Goal: Task Accomplishment & Management: Use online tool/utility

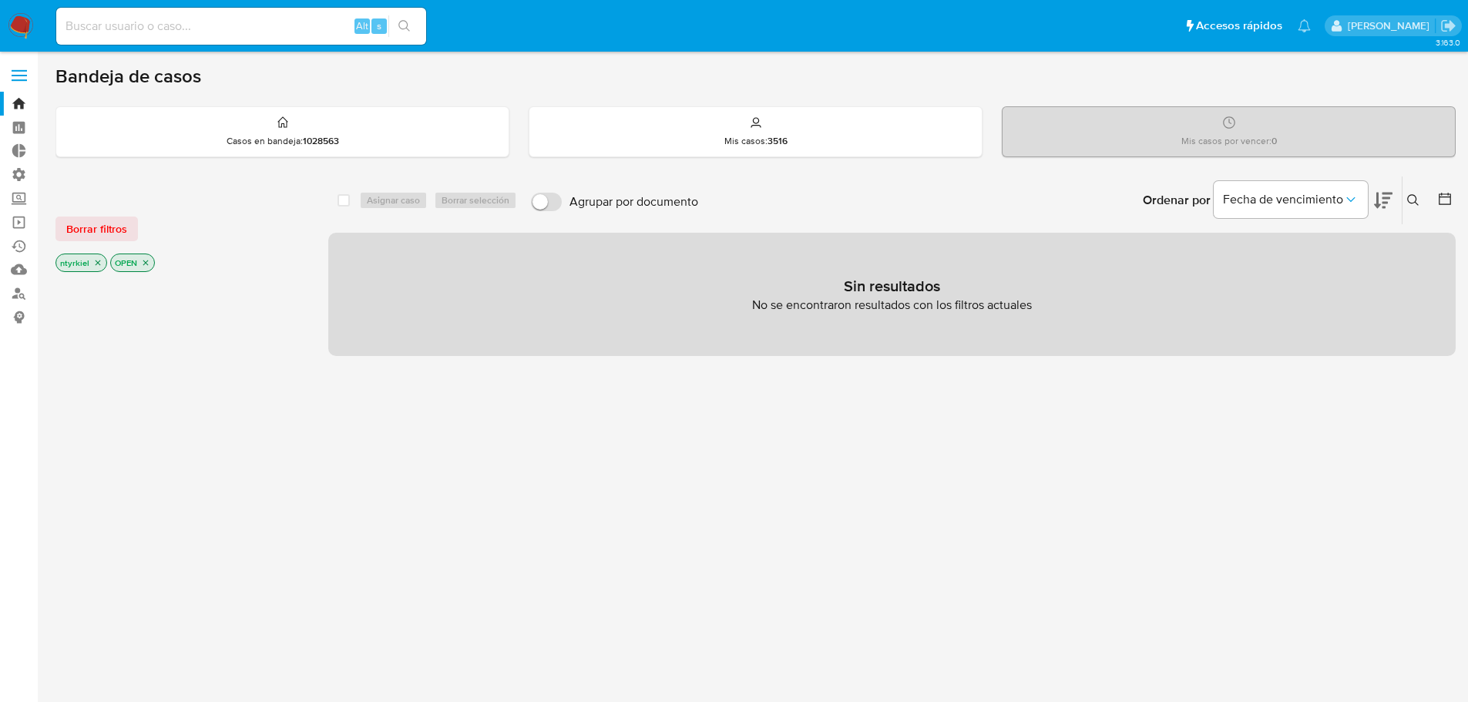
click at [230, 25] on input at bounding box center [241, 26] width 370 height 20
paste input "aZggkVcmnDAISOHyel5P4sb0"
type input "aZggkVcmnDAISOHyel5P4sb0"
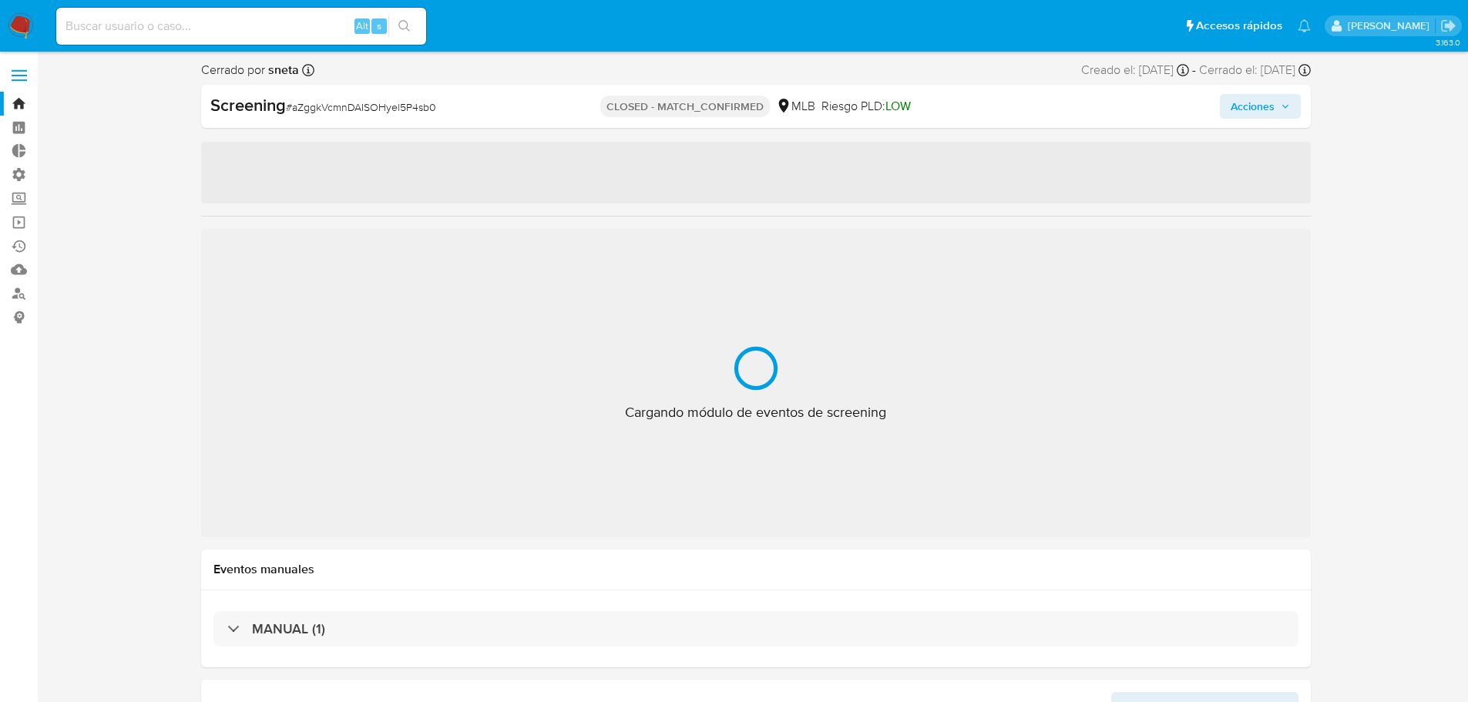
select select "10"
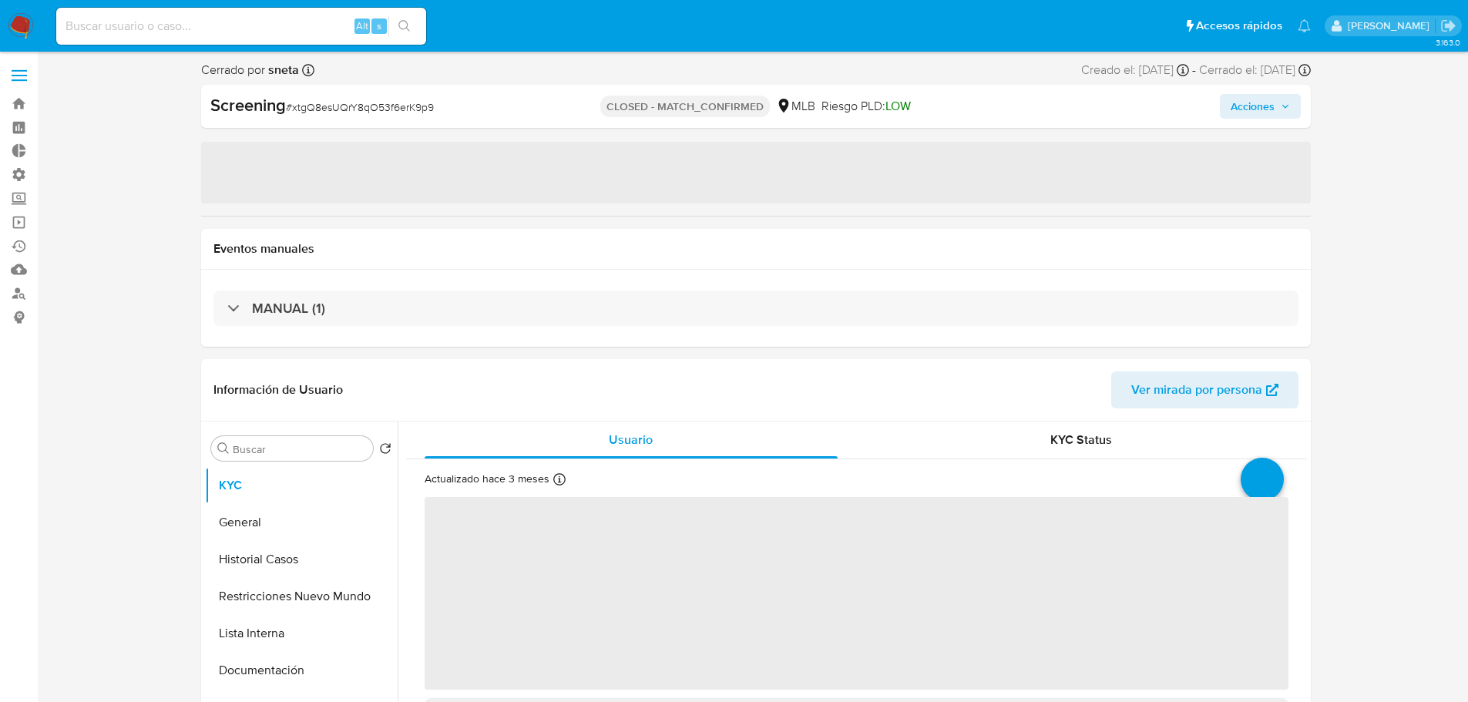
select select "10"
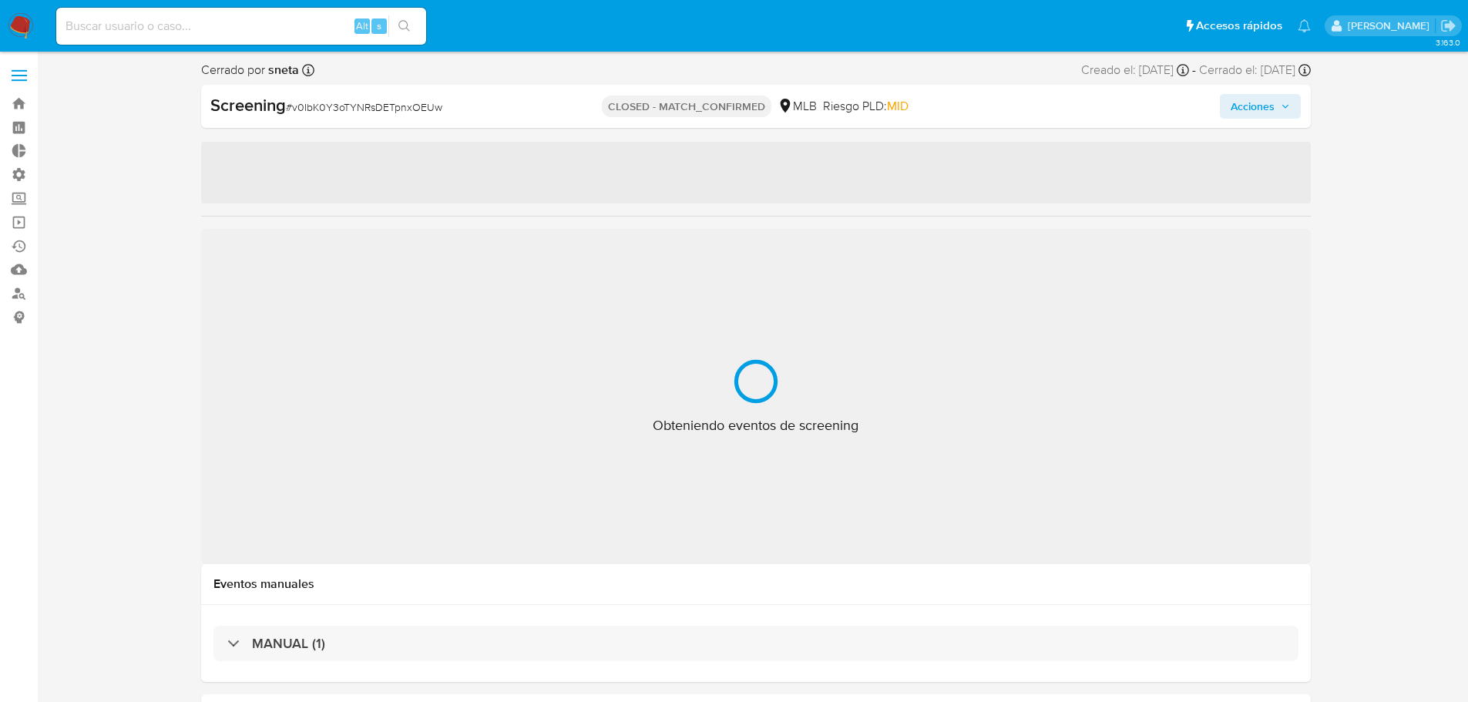
select select "10"
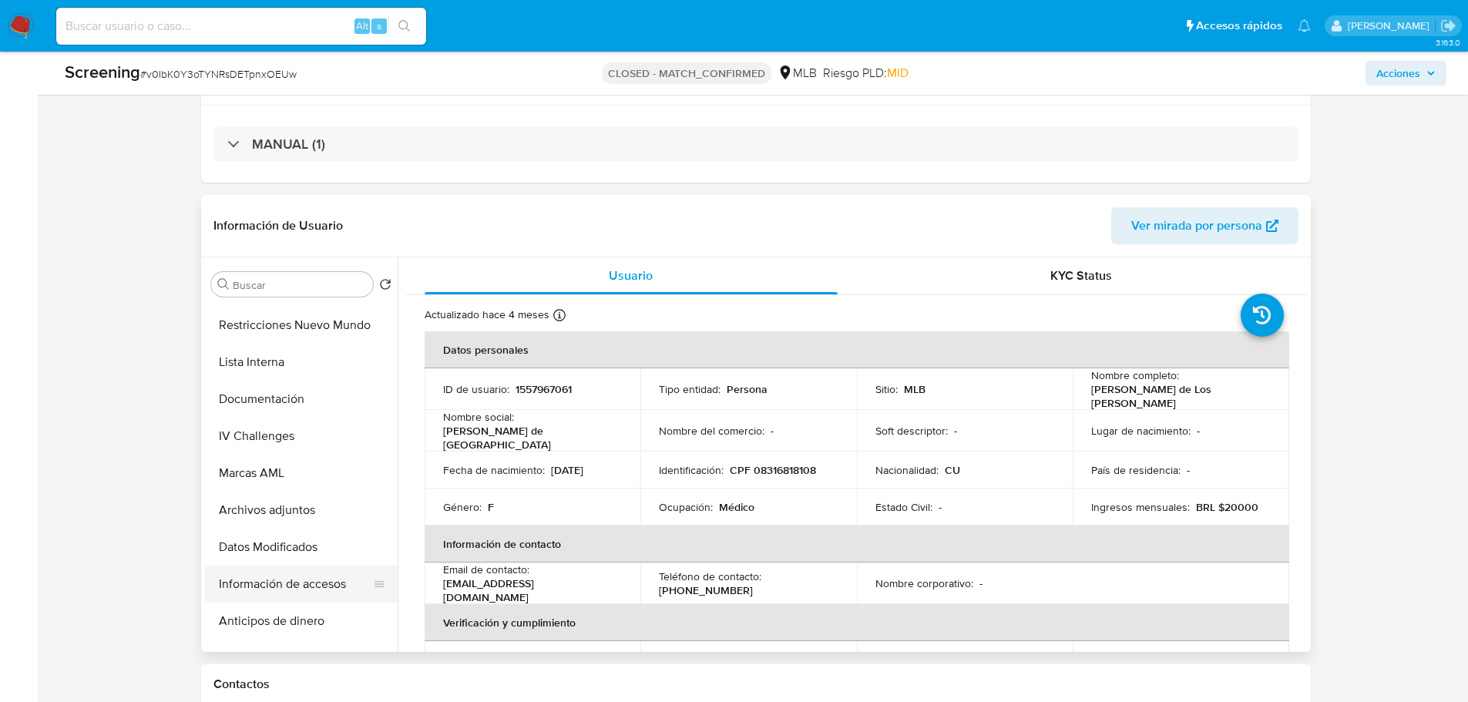
scroll to position [231, 0]
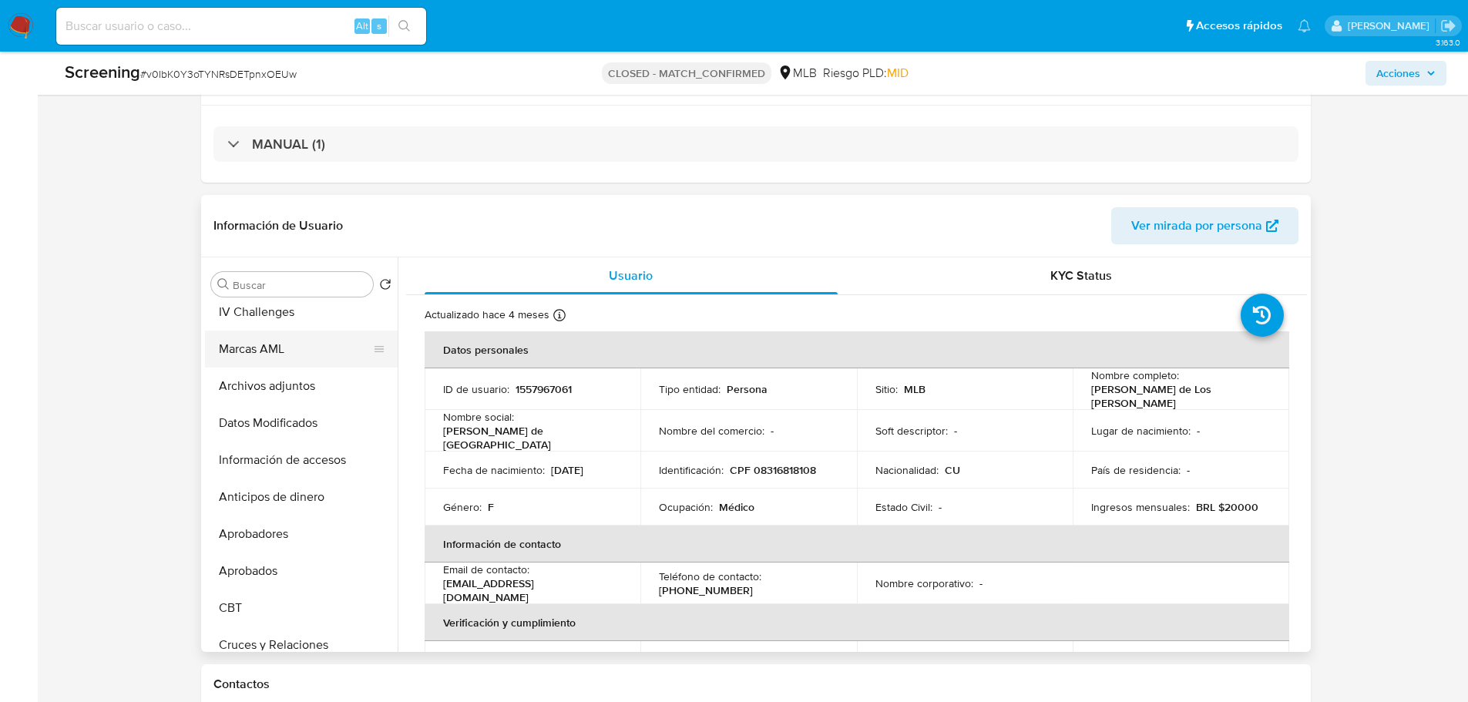
click at [247, 363] on button "Marcas AML" at bounding box center [295, 348] width 180 height 37
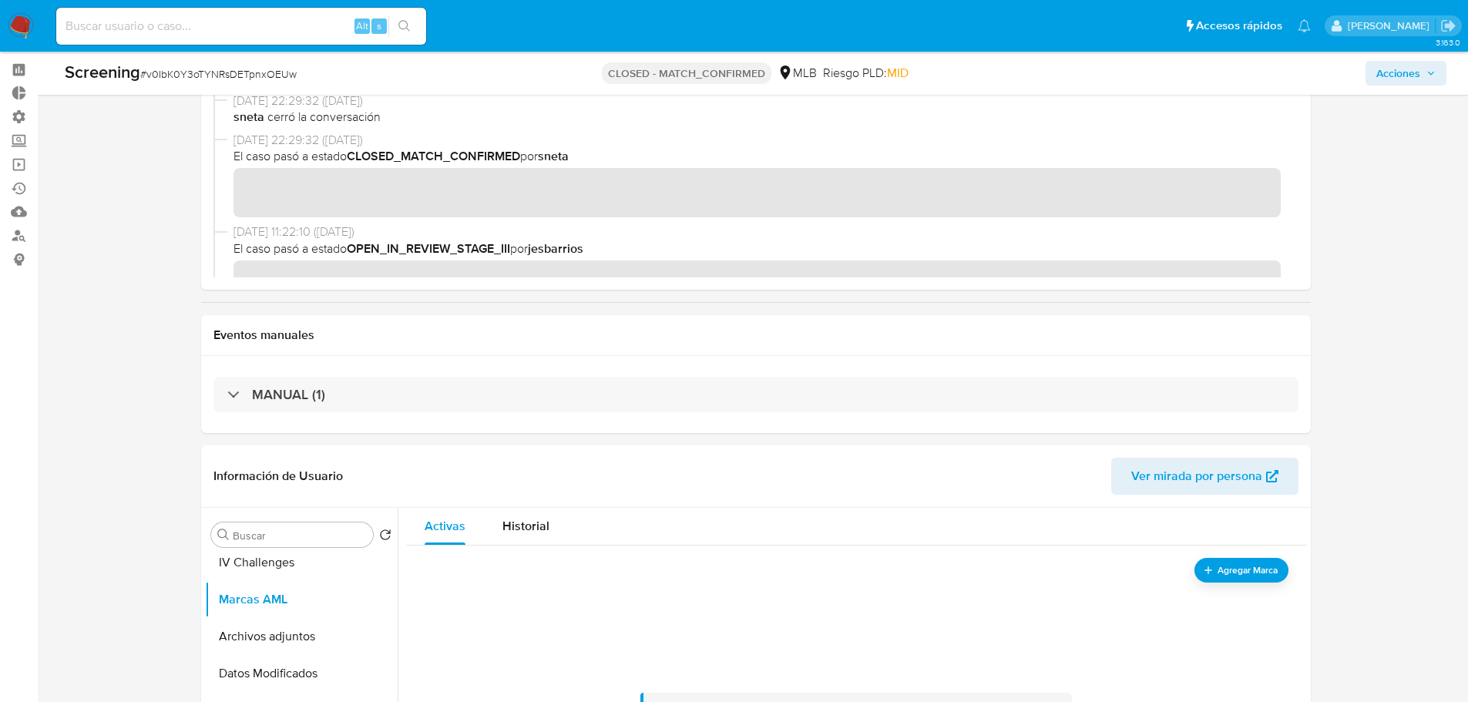
scroll to position [0, 0]
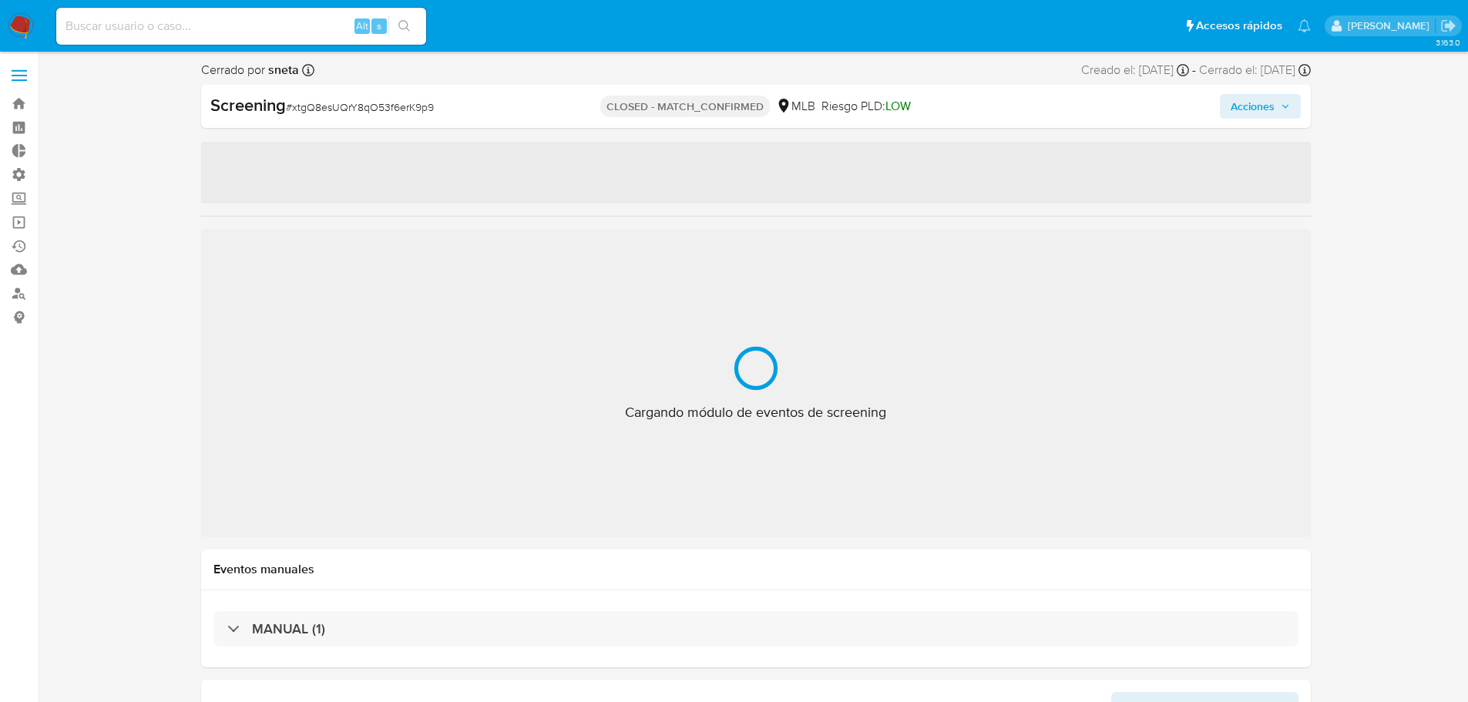
select select "10"
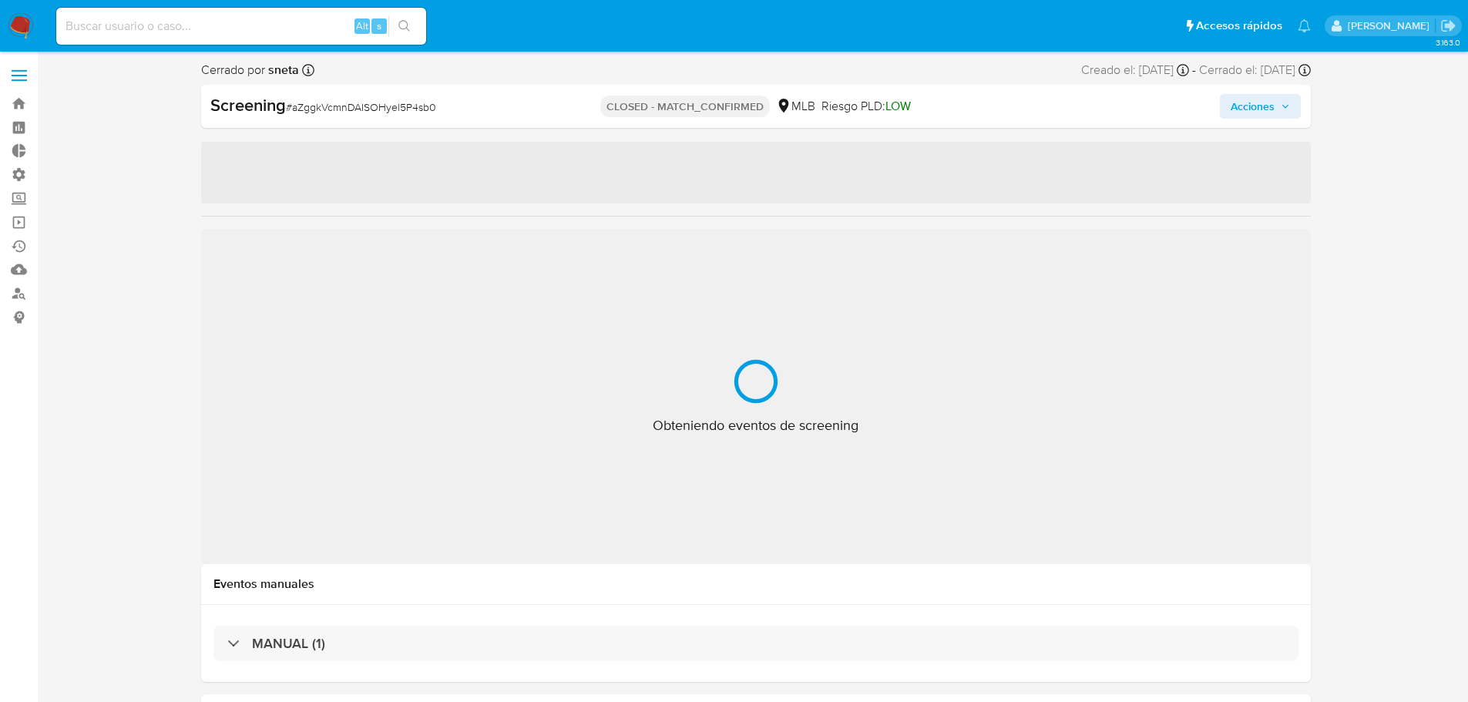
select select "10"
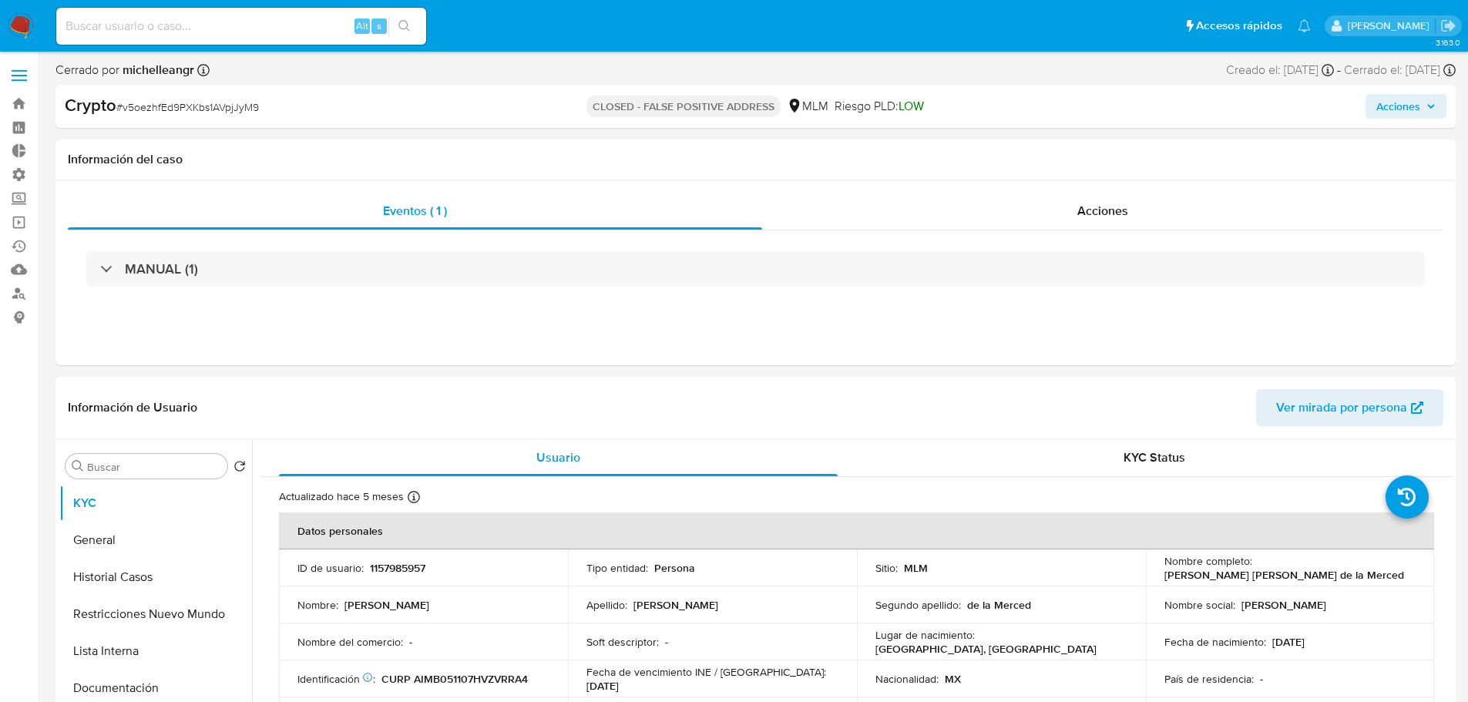
select select "10"
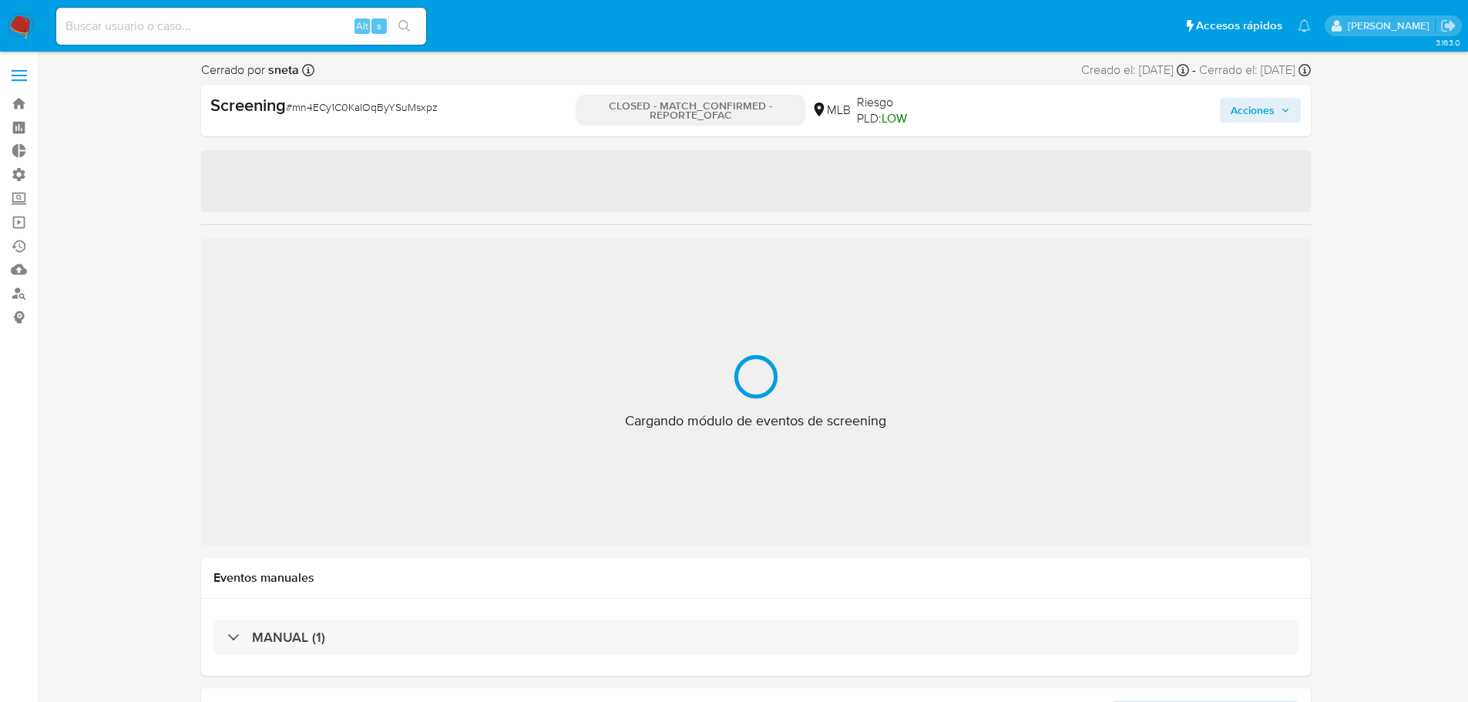
select select "10"
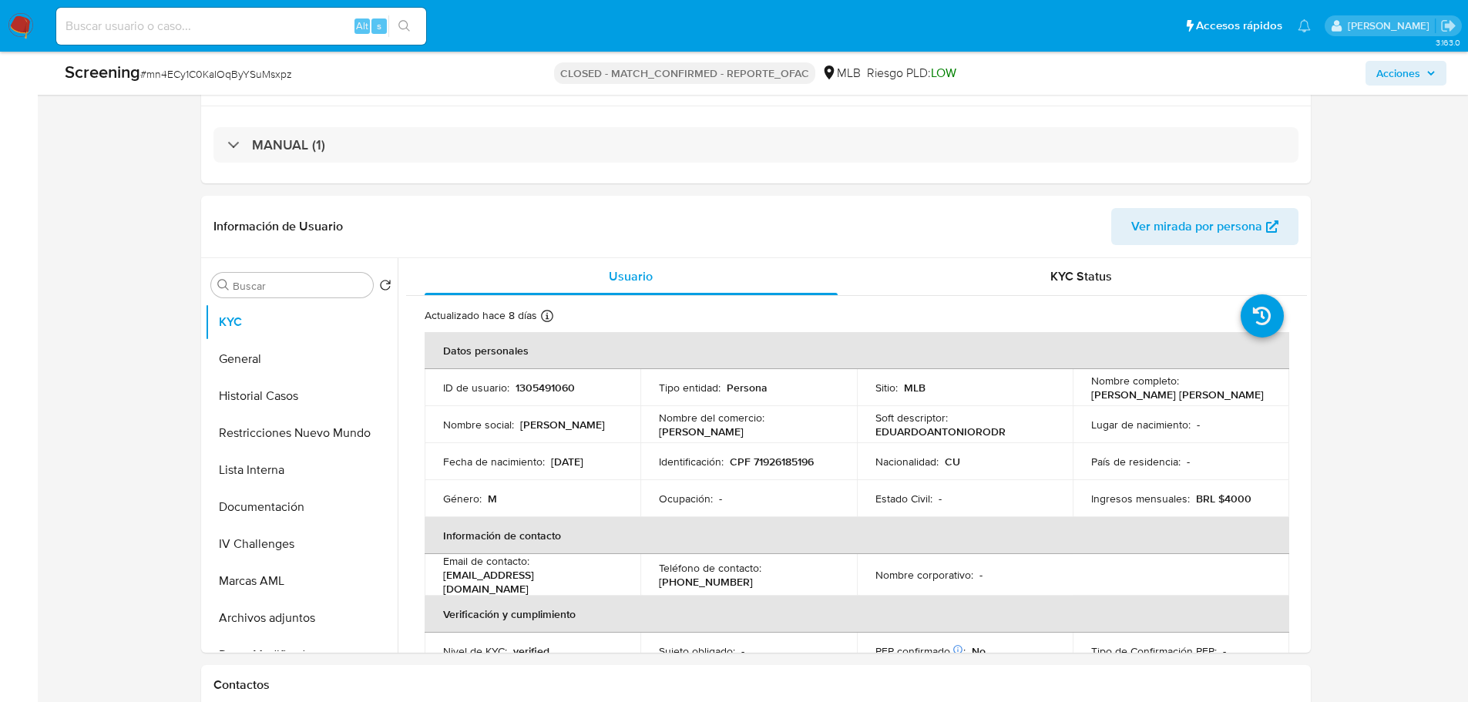
scroll to position [308, 0]
click at [257, 580] on button "Marcas AML" at bounding box center [295, 580] width 180 height 37
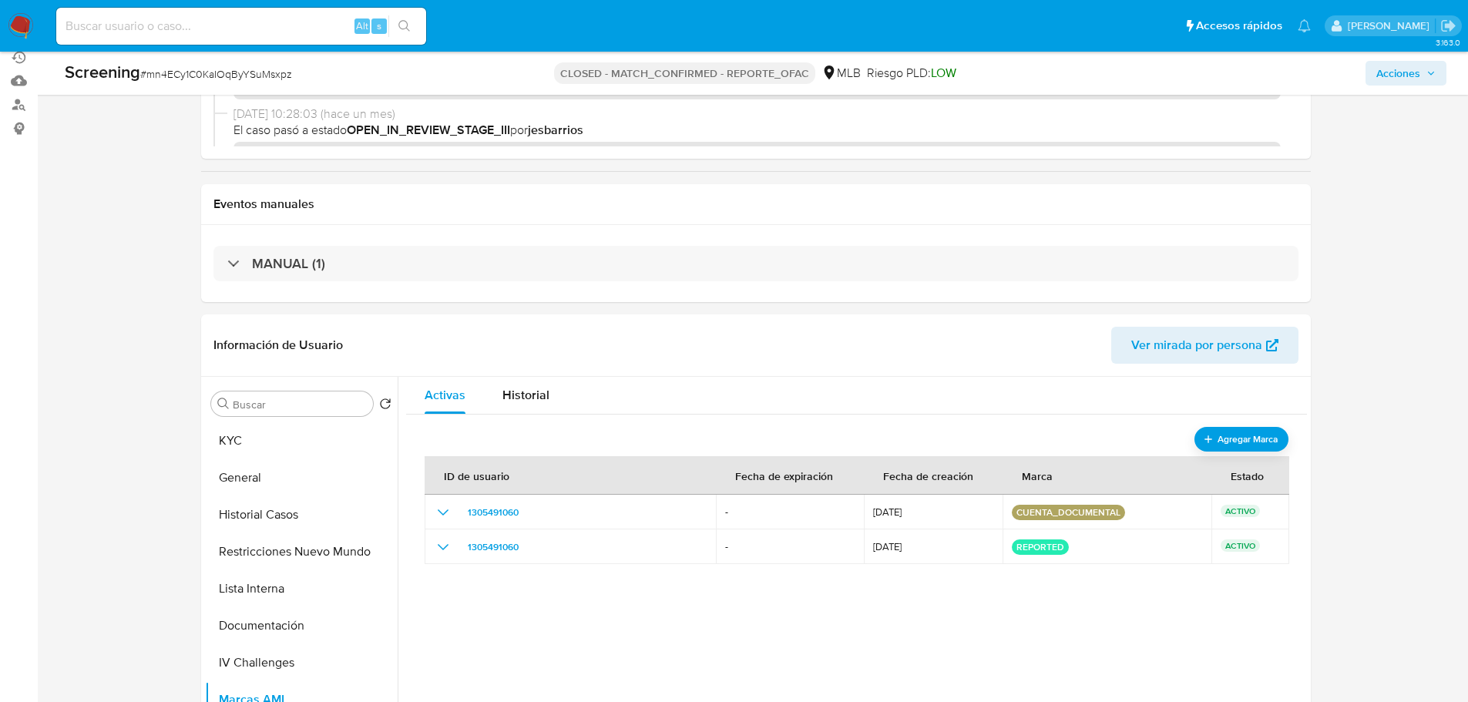
scroll to position [385, 0]
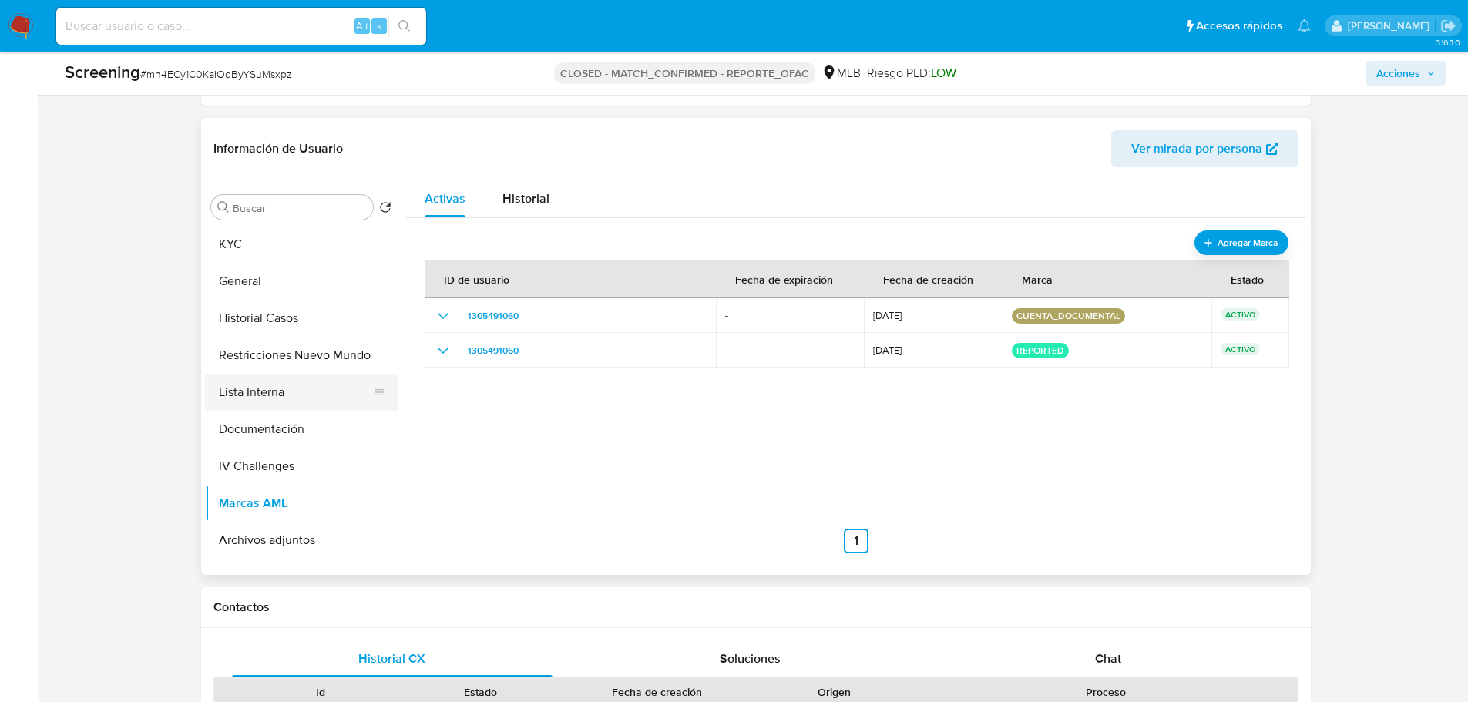
click at [260, 392] on button "Lista Interna" at bounding box center [295, 392] width 180 height 37
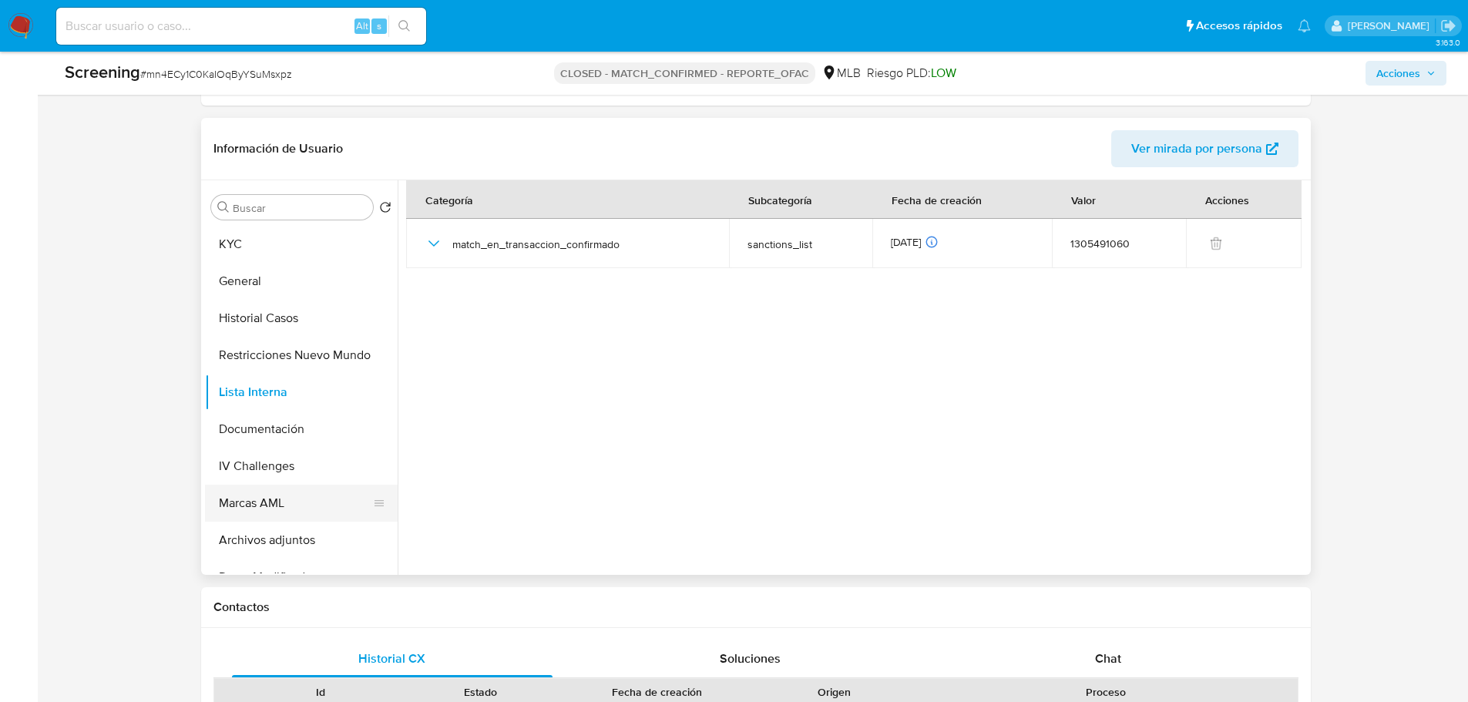
click at [273, 515] on button "Marcas AML" at bounding box center [295, 503] width 180 height 37
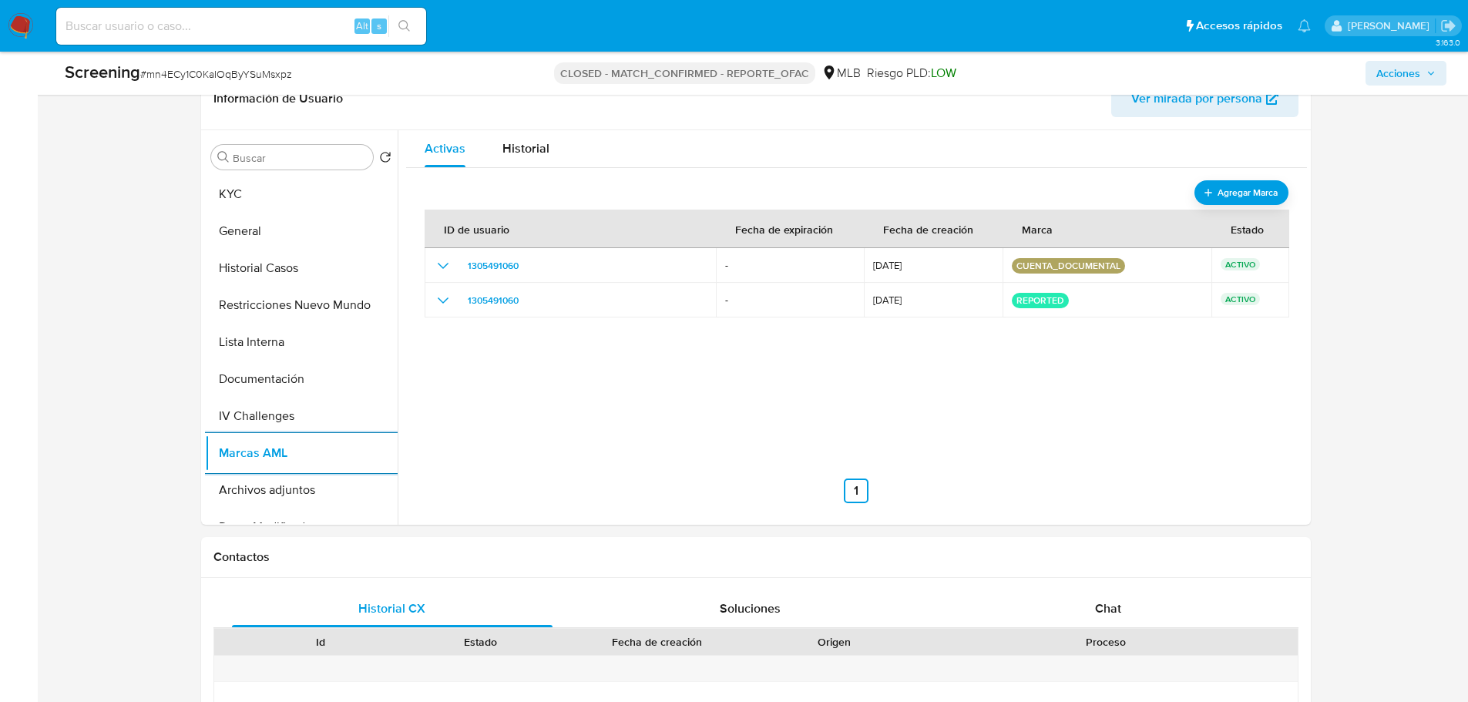
scroll to position [462, 0]
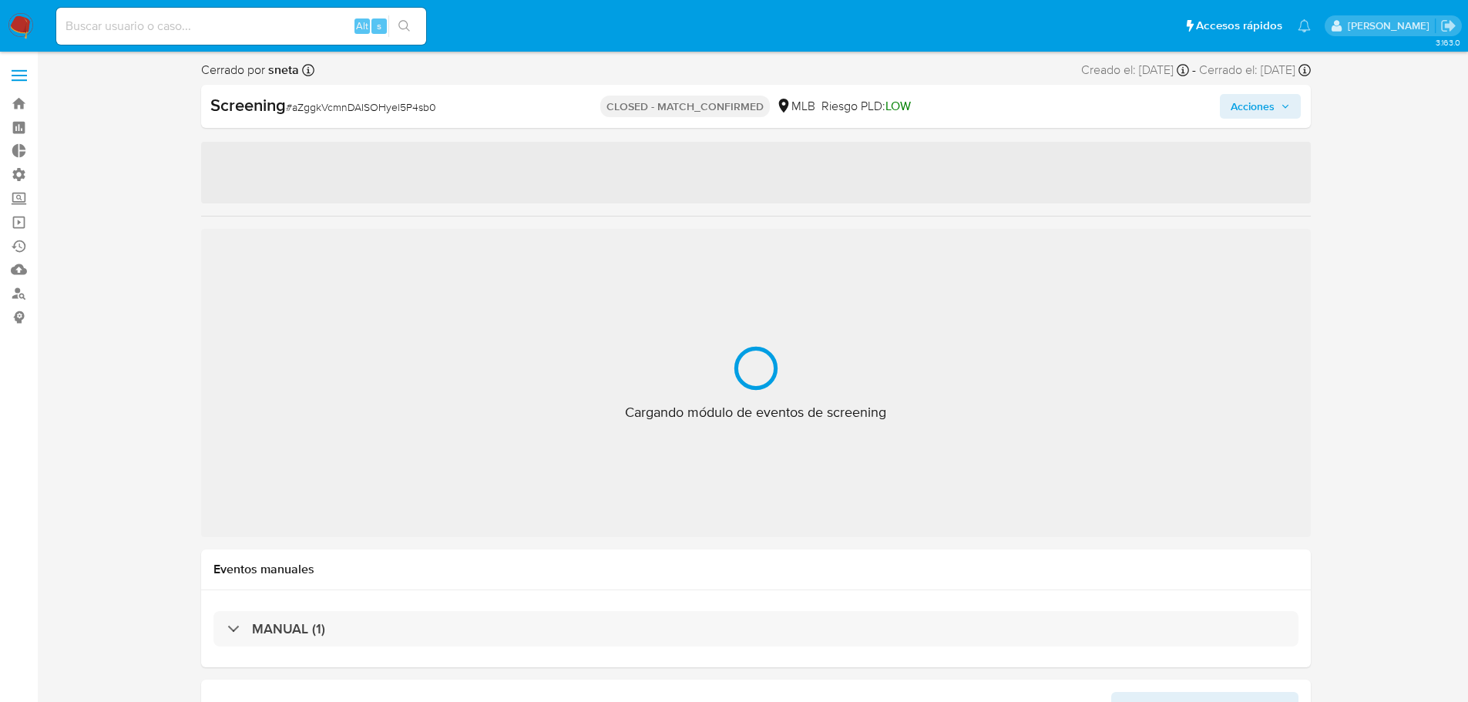
select select "10"
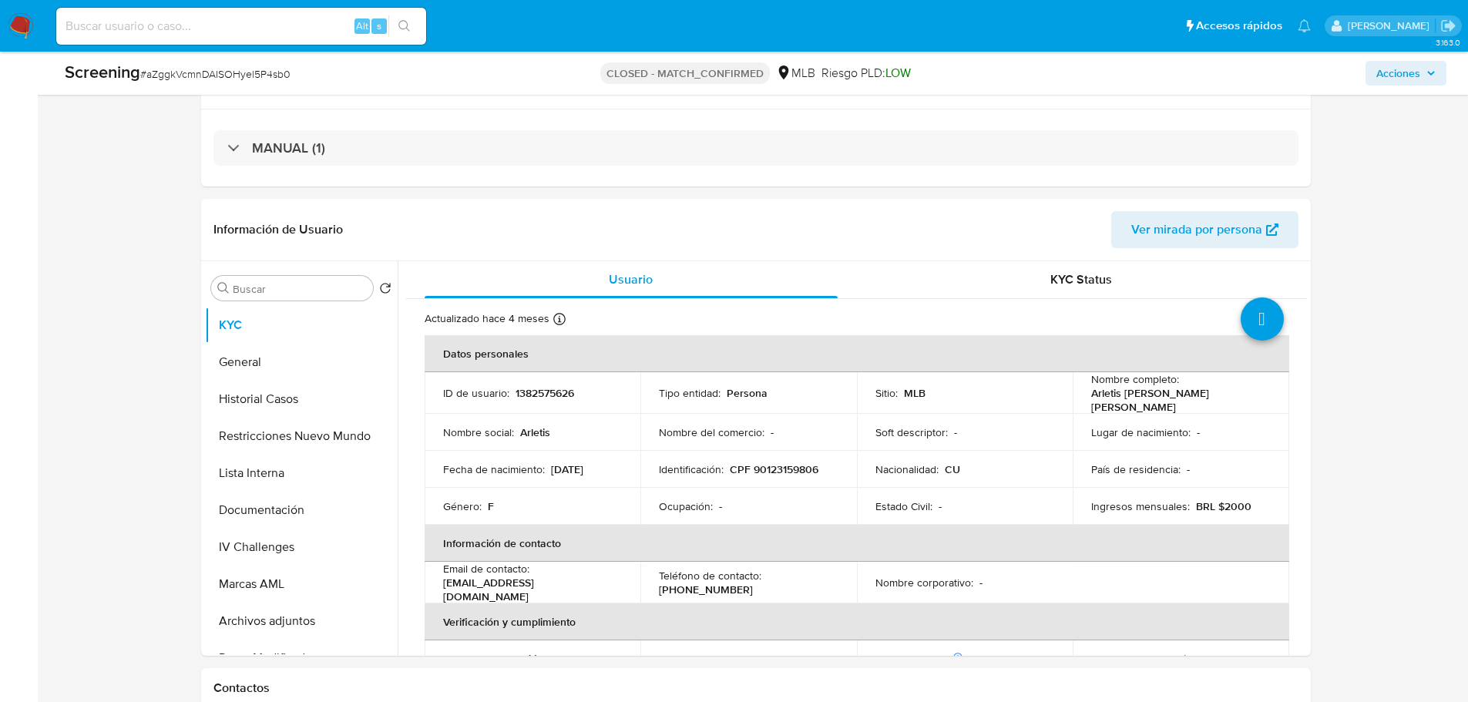
scroll to position [308, 0]
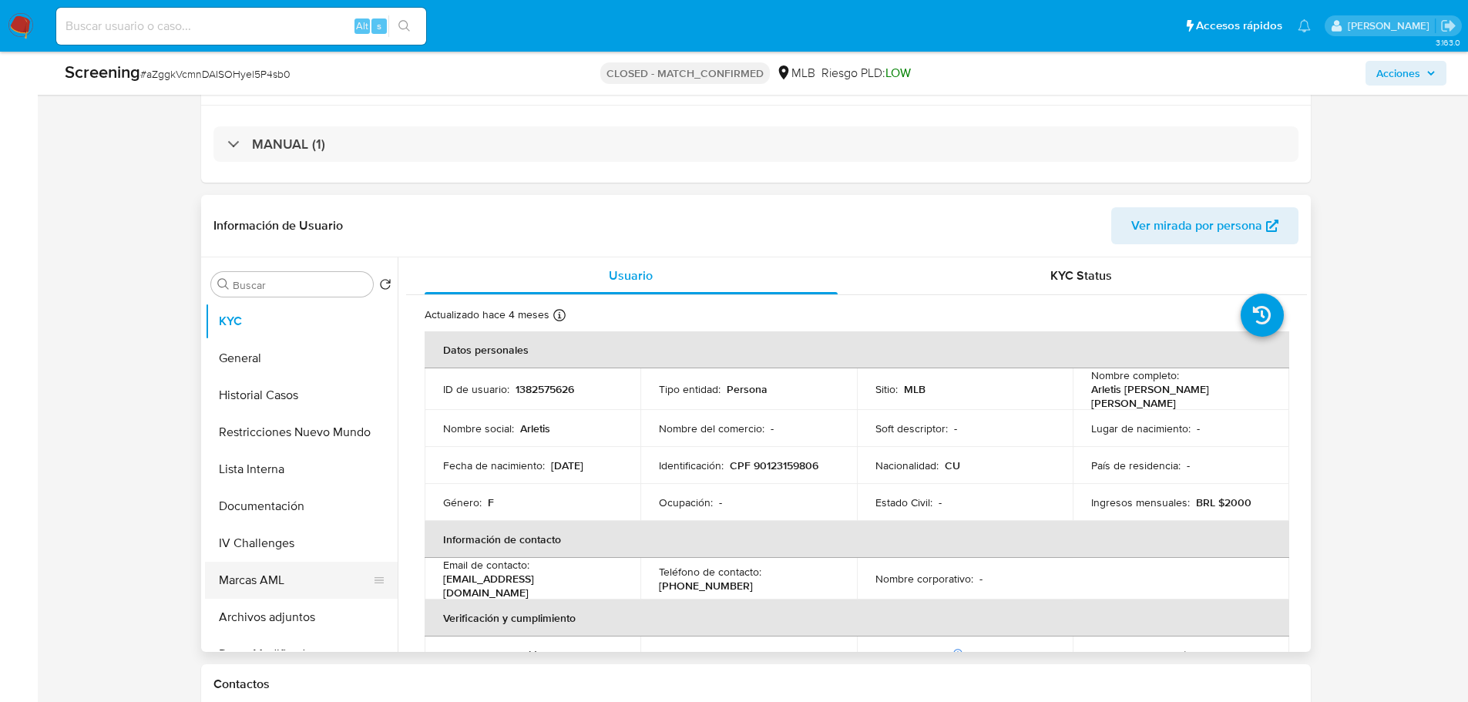
click at [277, 590] on button "Marcas AML" at bounding box center [295, 580] width 180 height 37
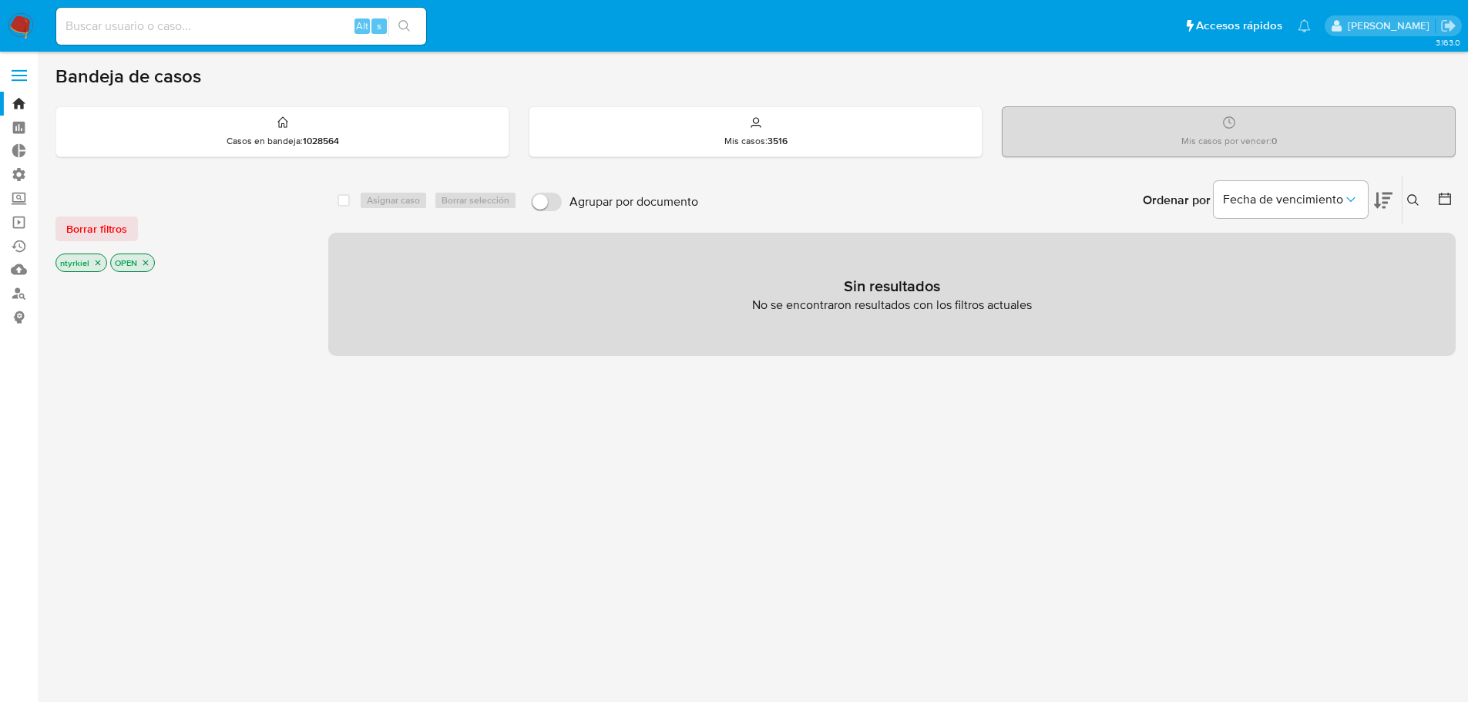
click at [18, 71] on span at bounding box center [19, 70] width 15 height 2
click at [0, 0] on input "checkbox" at bounding box center [0, 0] width 0 height 0
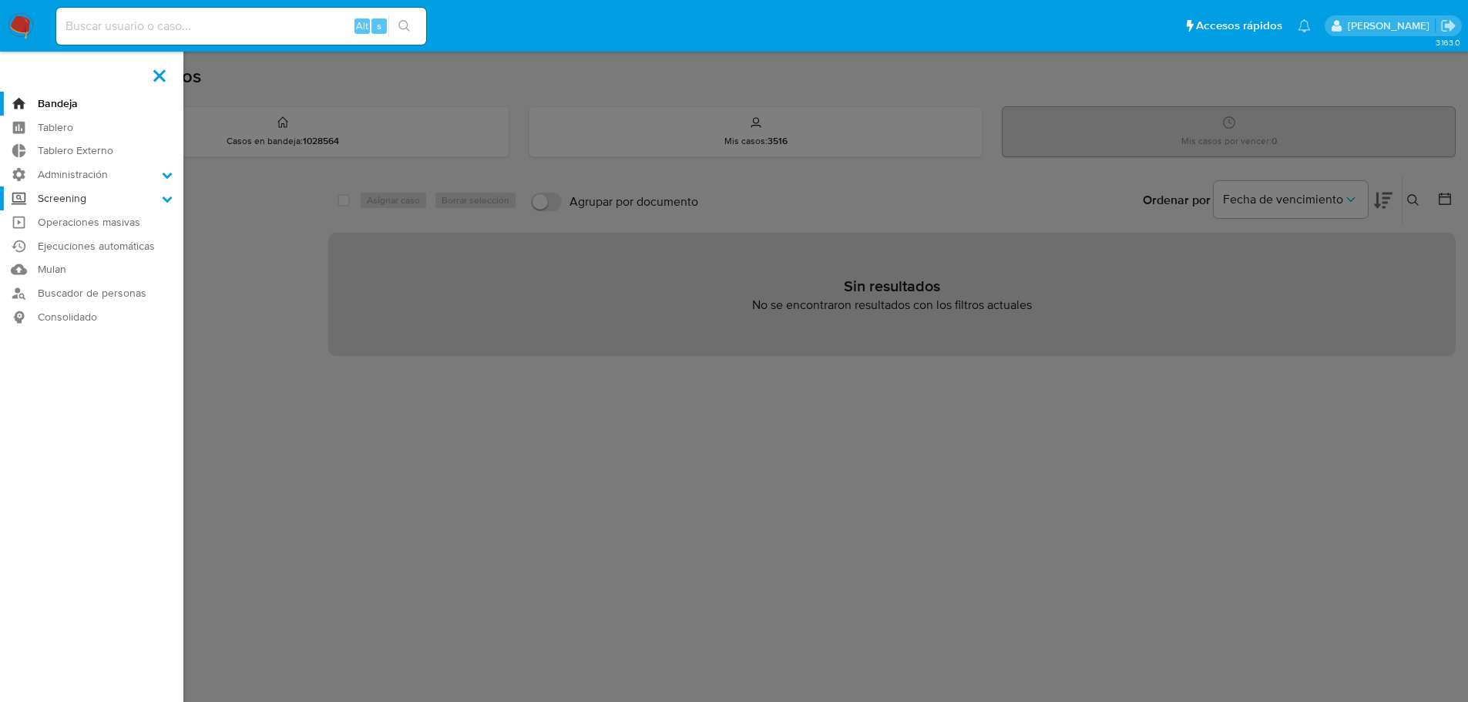
click at [71, 204] on label "Screening" at bounding box center [91, 198] width 183 height 24
click at [0, 0] on input "Screening" at bounding box center [0, 0] width 0 height 0
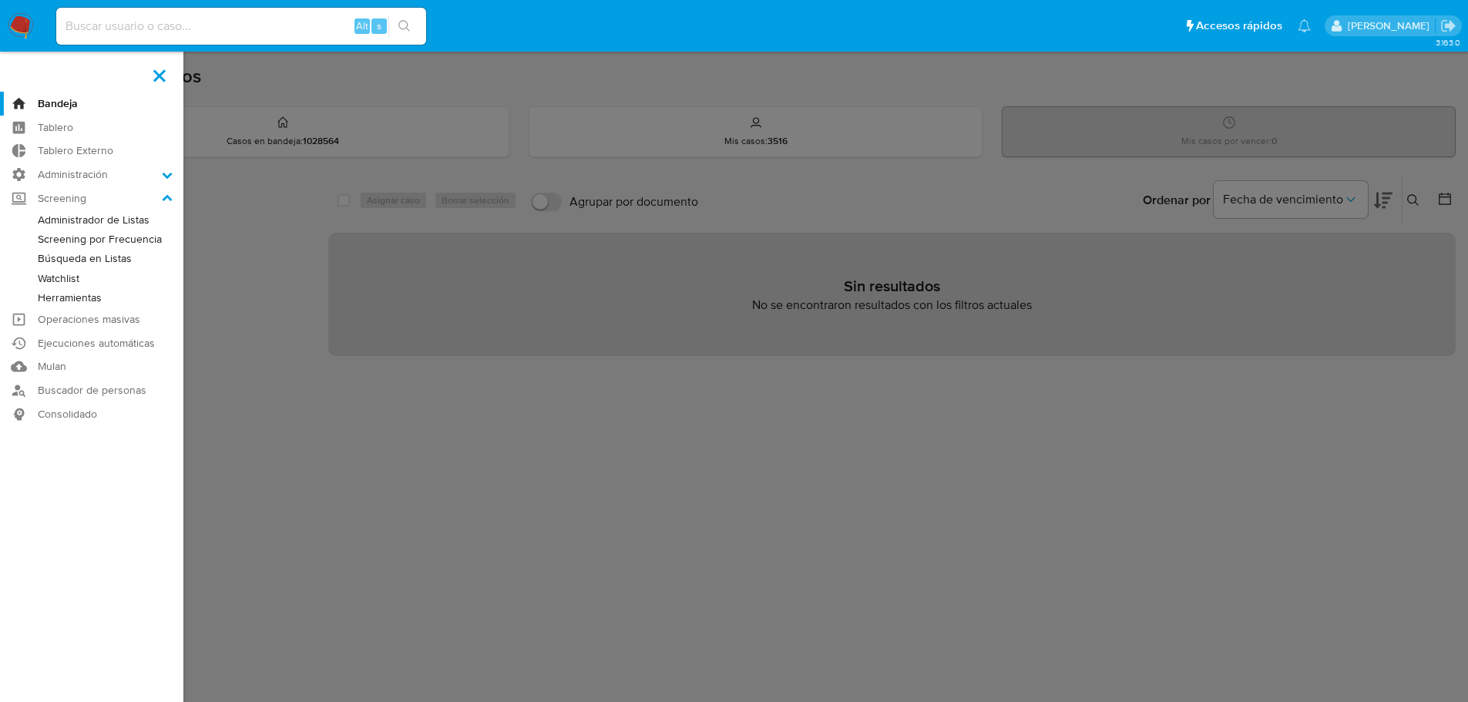
click at [84, 226] on link "Administrador de Listas" at bounding box center [91, 219] width 183 height 19
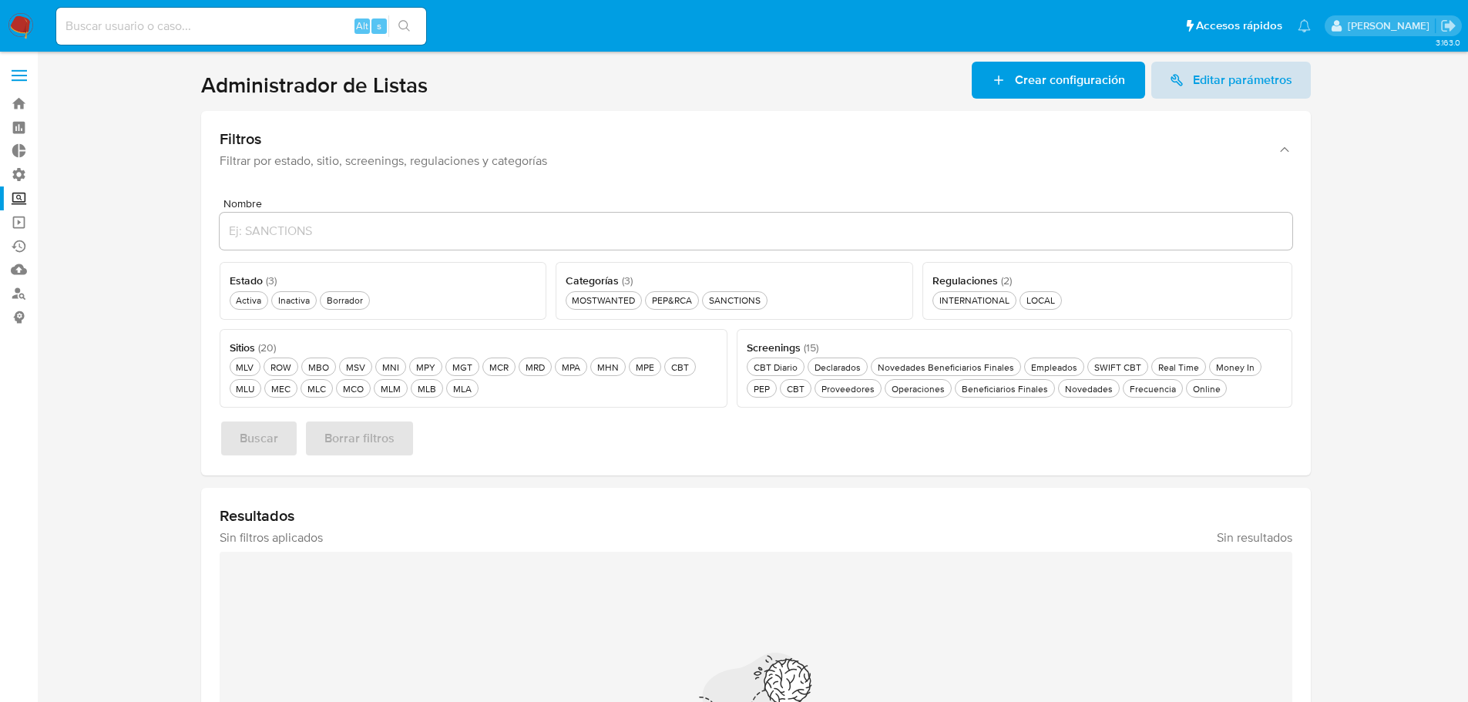
click at [1183, 79] on icon at bounding box center [1176, 80] width 14 height 14
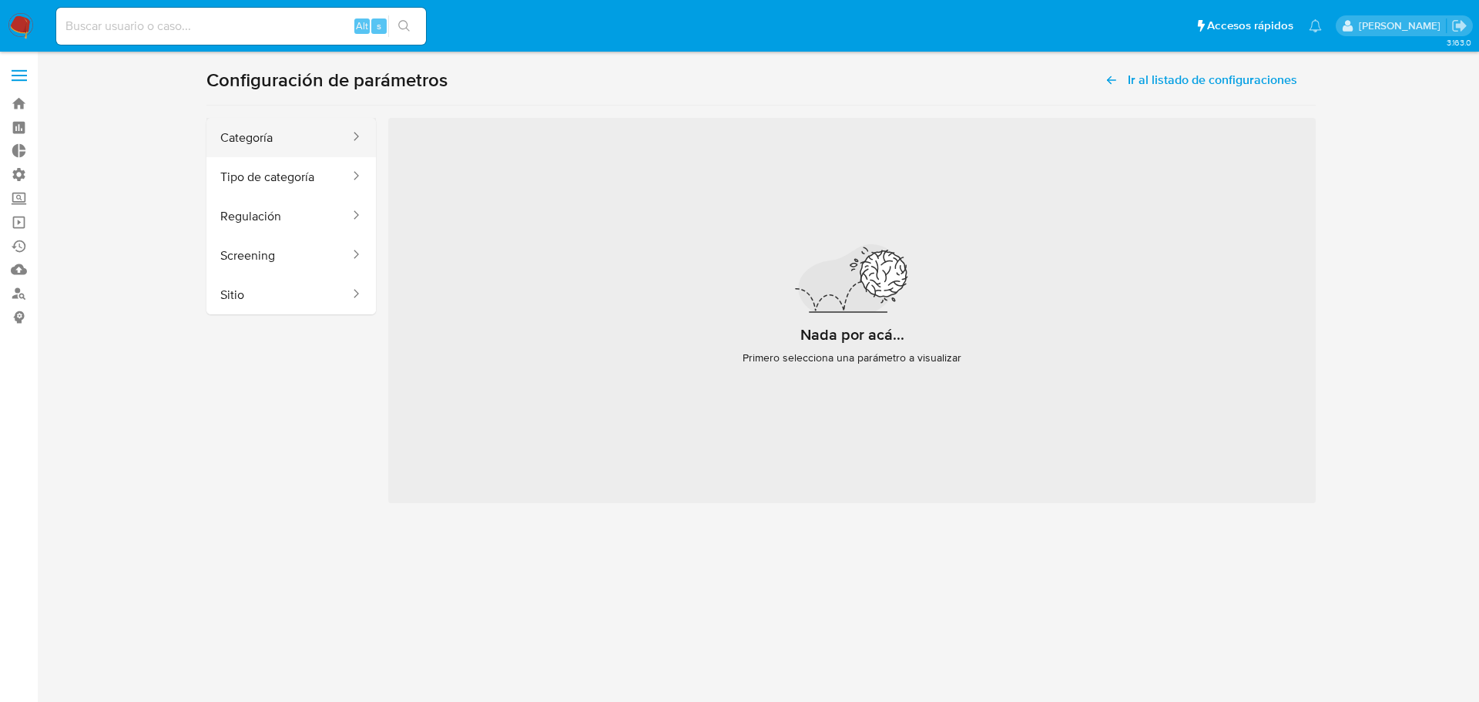
click at [289, 130] on button "Categoría" at bounding box center [278, 137] width 145 height 39
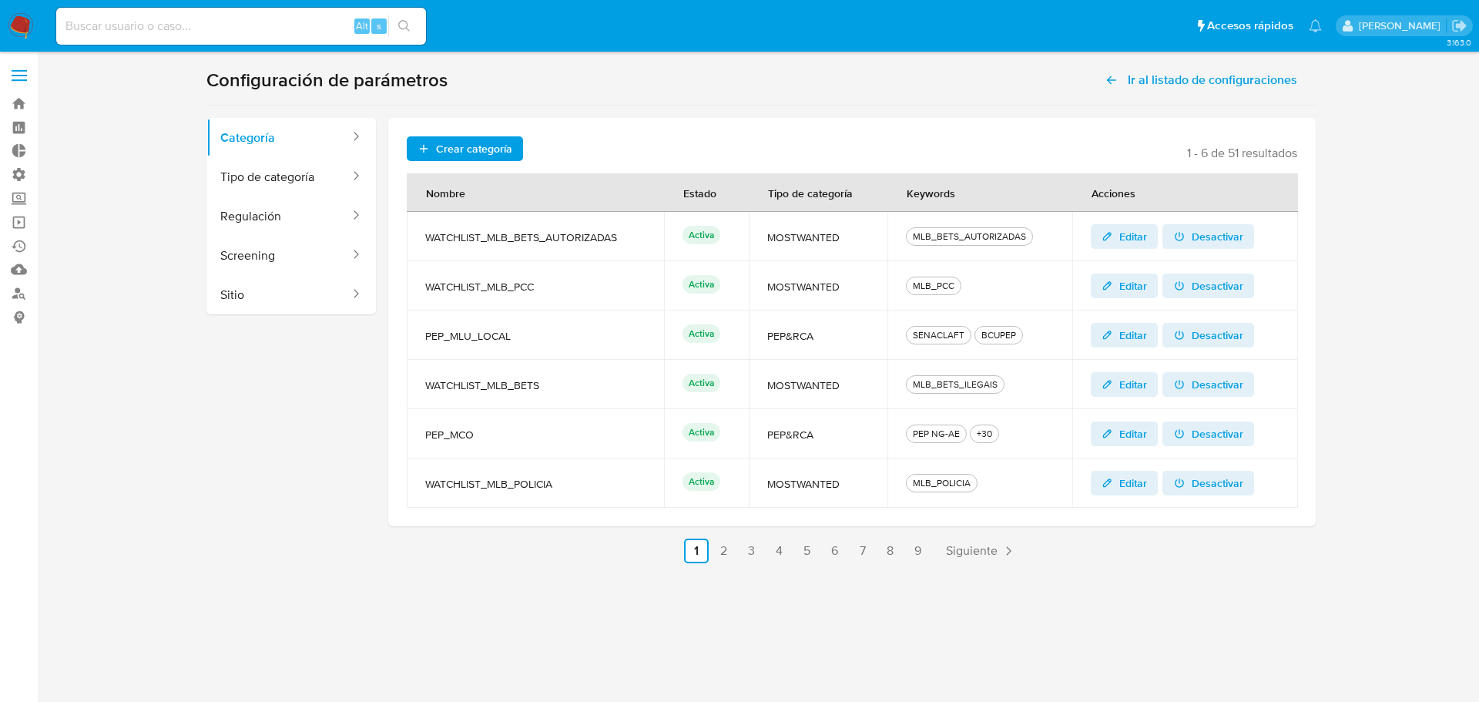
click at [629, 243] on span "WATCHLIST_MLB_BETS_AUTORIZADAS" at bounding box center [535, 237] width 220 height 14
drag, startPoint x: 562, startPoint y: 478, endPoint x: 488, endPoint y: 489, distance: 75.5
click at [488, 489] on span "WATCHLIST_MLB_POLICIA" at bounding box center [535, 484] width 220 height 14
click at [590, 486] on span "WATCHLIST_MLB_POLICIA" at bounding box center [535, 484] width 220 height 14
click at [1164, 71] on span "Ir al listado de configuraciones" at bounding box center [1212, 80] width 169 height 37
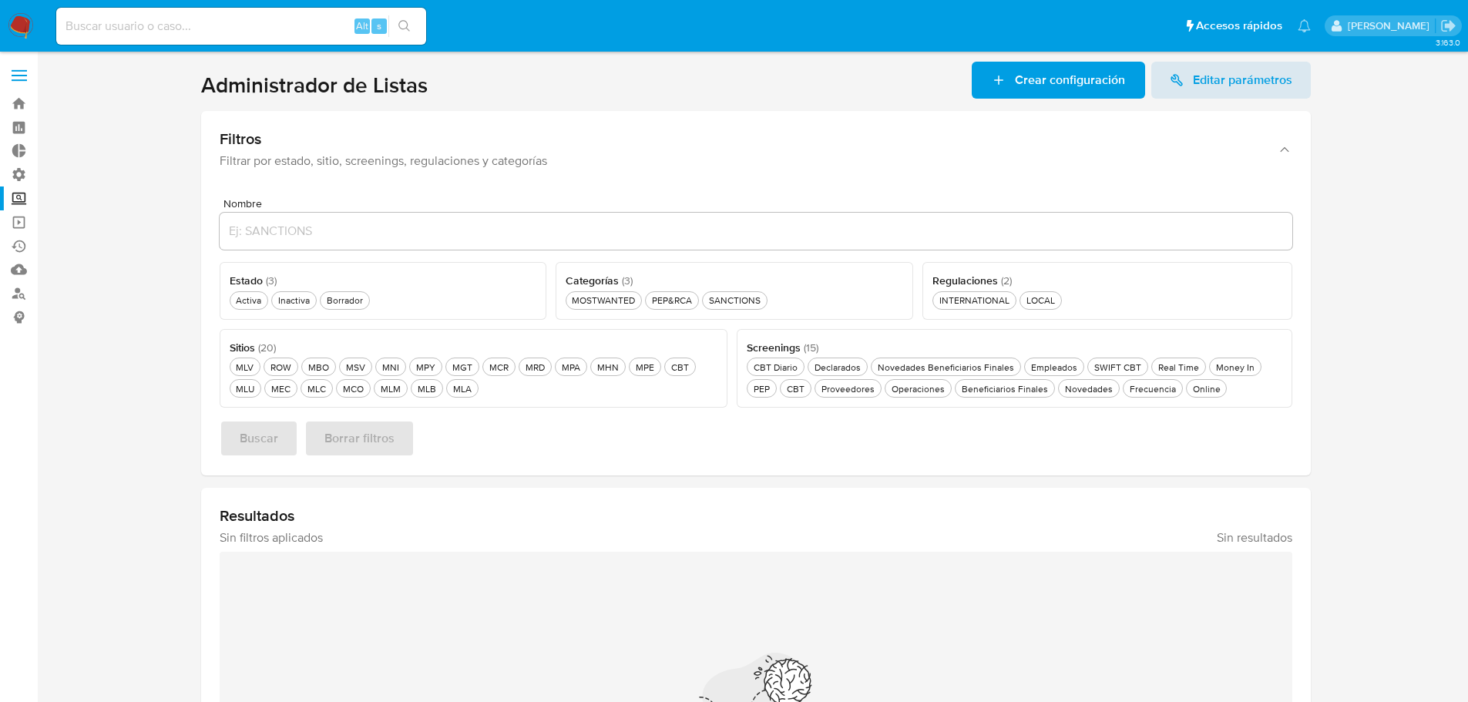
click at [273, 25] on input at bounding box center [241, 26] width 370 height 20
paste input "49BQ3o1jKP8nCGEvgAyqT5xA"
type input "49BQ3o1jKP8nCGEvgAyqT5xA"
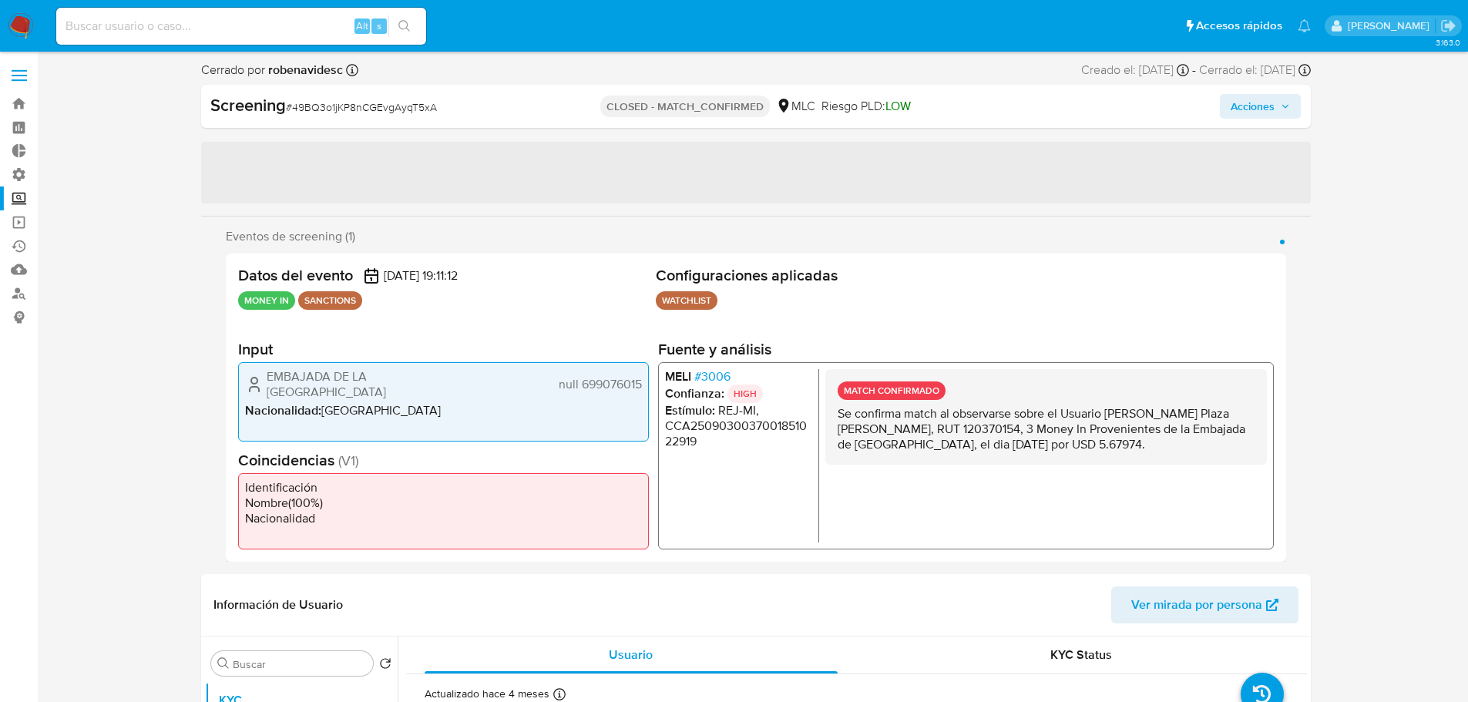
select select "10"
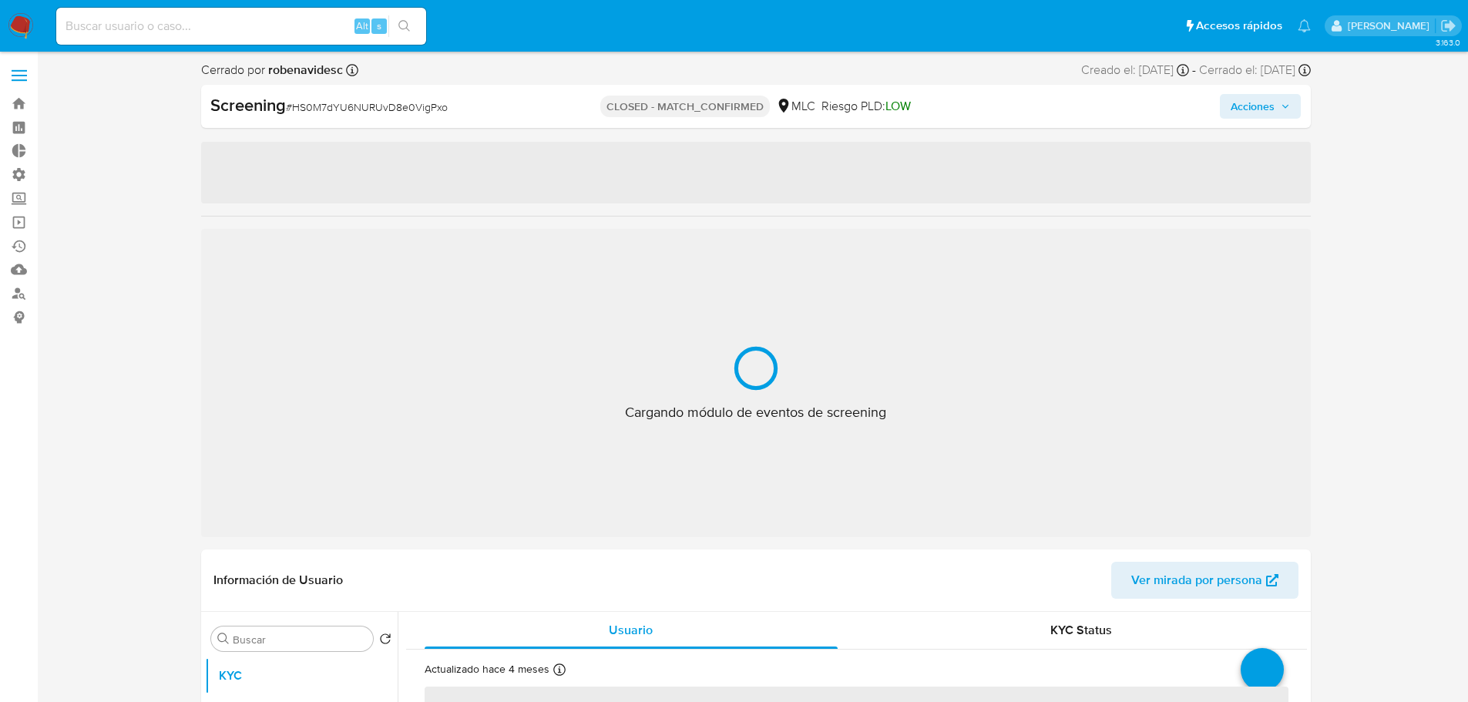
select select "10"
